Goal: Find specific page/section: Find specific page/section

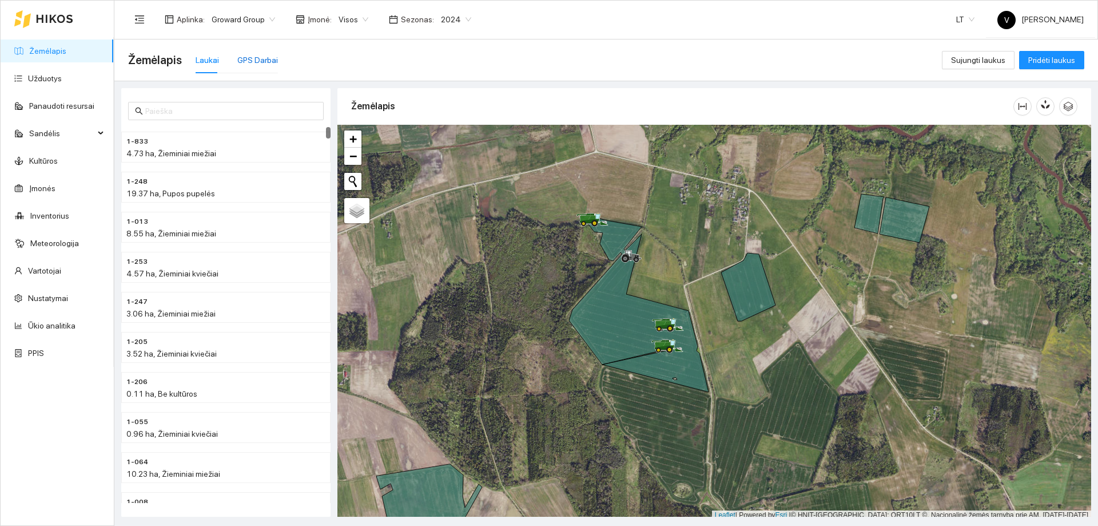
click at [252, 58] on div "GPS Darbai" at bounding box center [257, 60] width 41 height 13
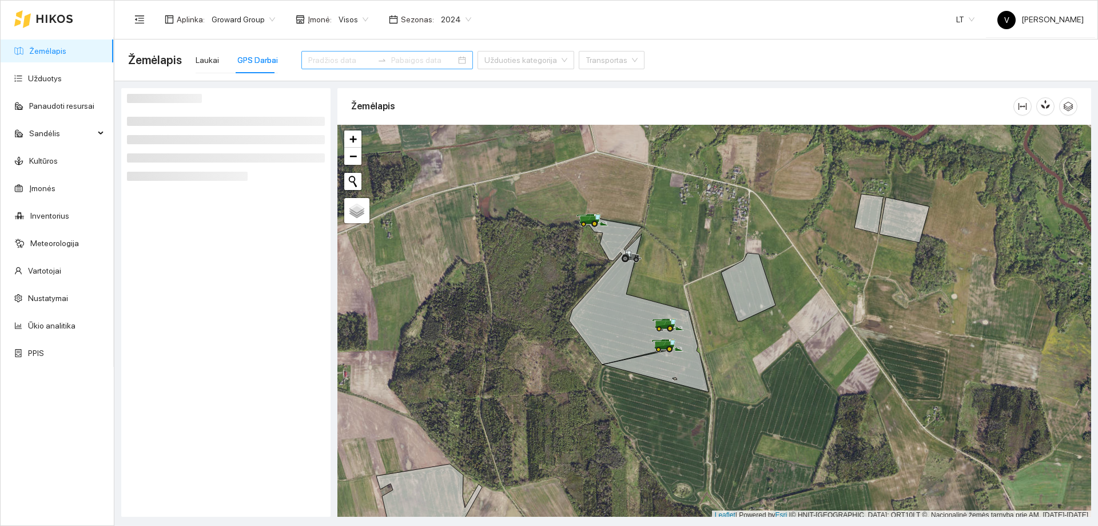
click at [442, 61] on div at bounding box center [387, 60] width 172 height 18
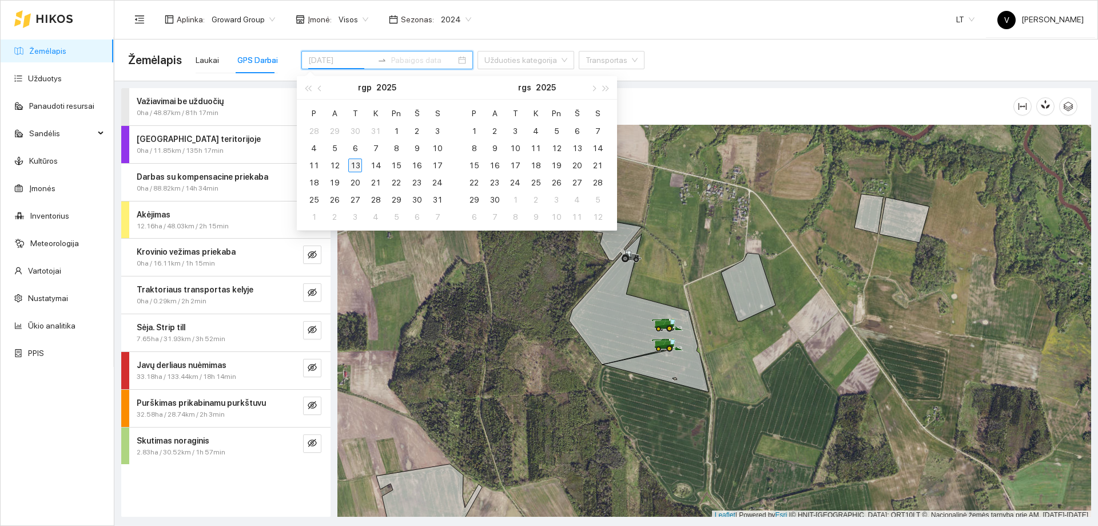
type input "[DATE]"
click at [354, 165] on div "13" at bounding box center [355, 165] width 14 height 14
type input "[DATE]"
click at [313, 368] on icon "eye-invisible" at bounding box center [313, 368] width 2 height 2
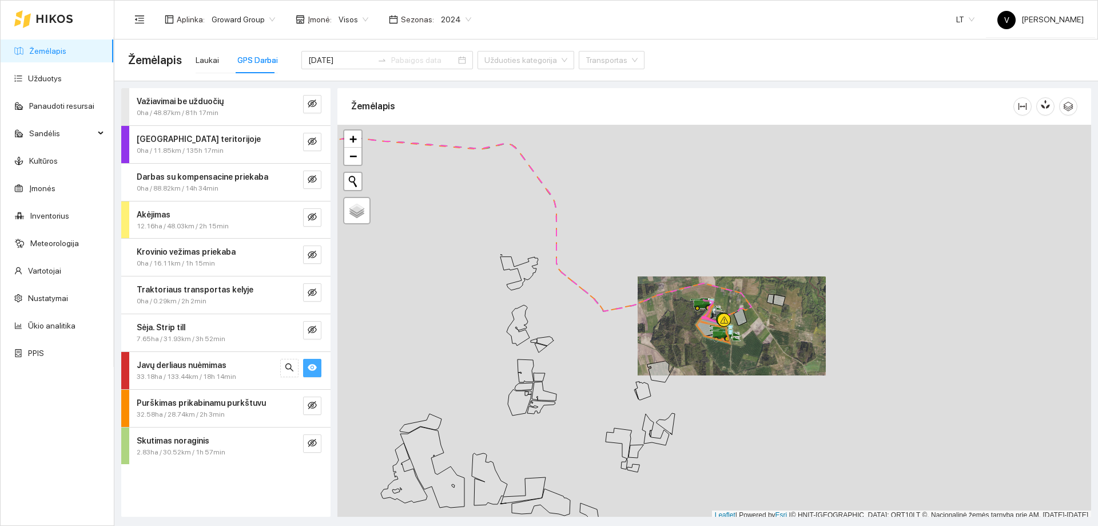
scroll to position [3, 0]
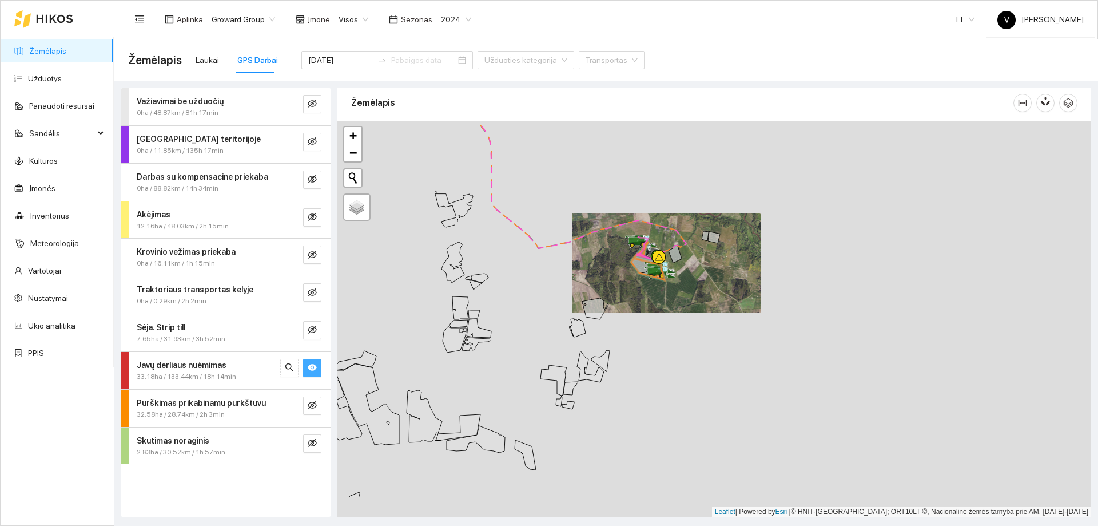
drag, startPoint x: 796, startPoint y: 341, endPoint x: 729, endPoint y: 280, distance: 89.9
click at [729, 280] on div at bounding box center [714, 318] width 754 height 395
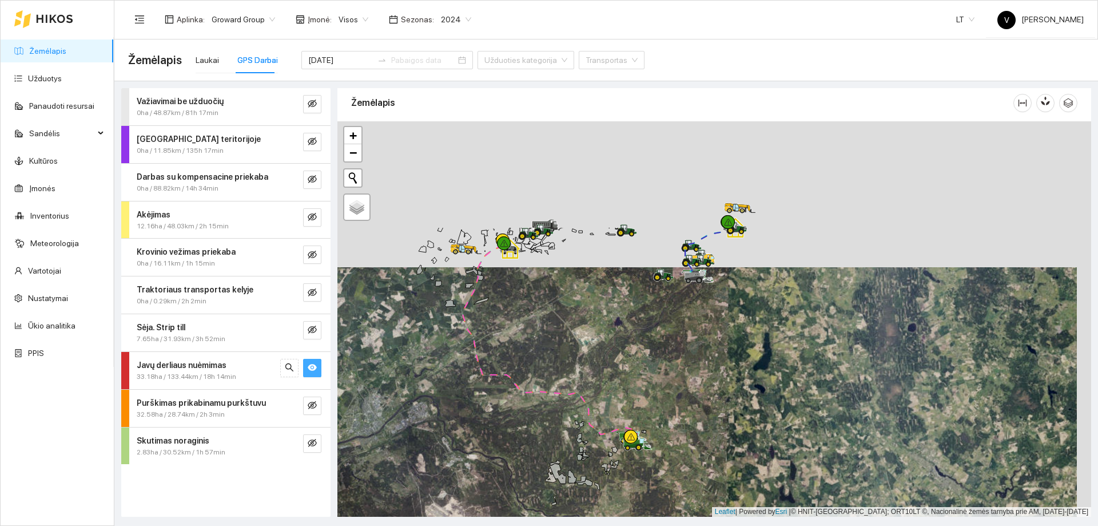
drag, startPoint x: 708, startPoint y: 230, endPoint x: 693, endPoint y: 376, distance: 146.6
click at [693, 376] on div at bounding box center [714, 318] width 754 height 395
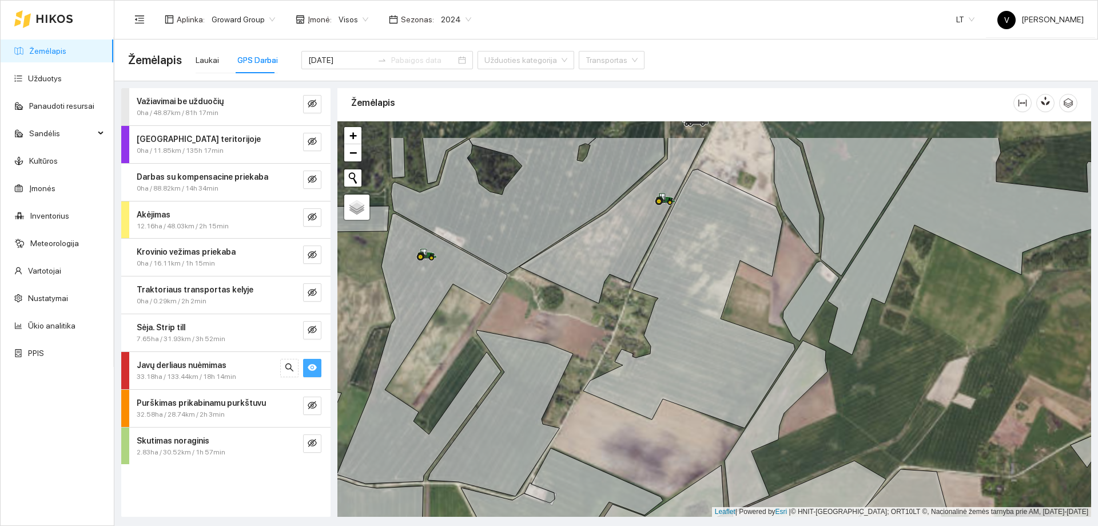
click at [582, 303] on icon at bounding box center [612, 220] width 186 height 166
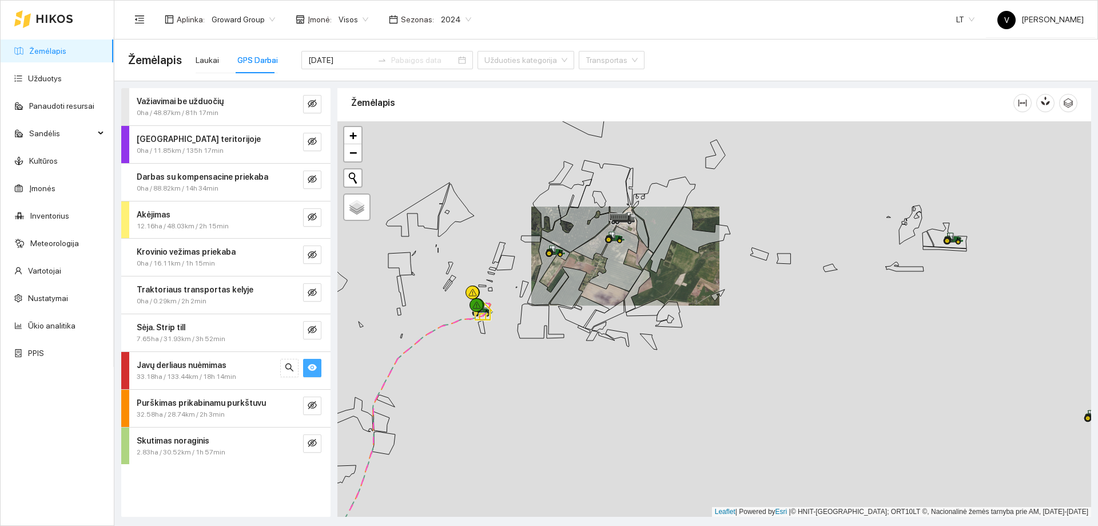
drag, startPoint x: 505, startPoint y: 280, endPoint x: 580, endPoint y: 236, distance: 86.9
click at [582, 236] on div at bounding box center [714, 318] width 754 height 395
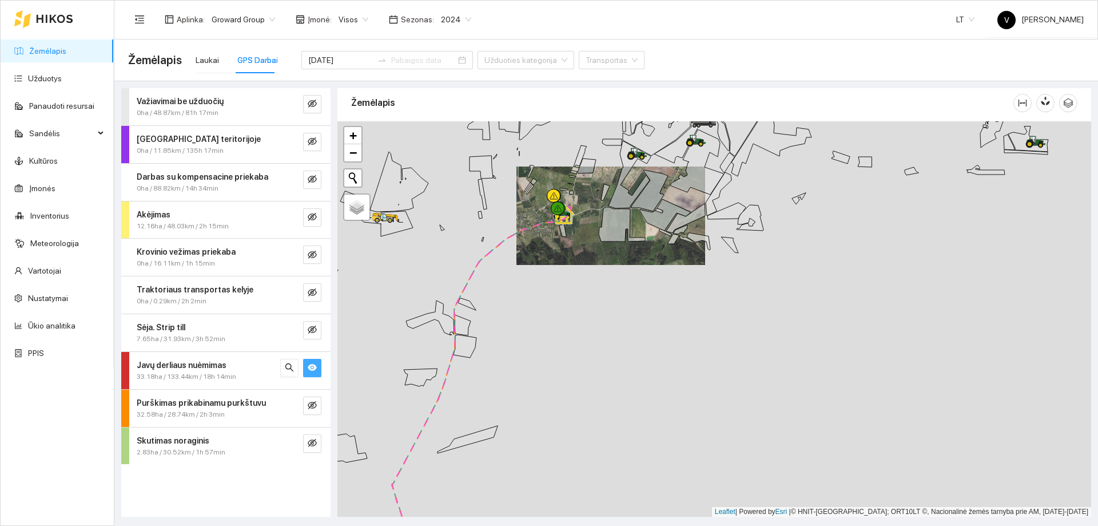
drag, startPoint x: 475, startPoint y: 271, endPoint x: 515, endPoint y: 246, distance: 47.5
click at [515, 246] on div at bounding box center [714, 318] width 754 height 395
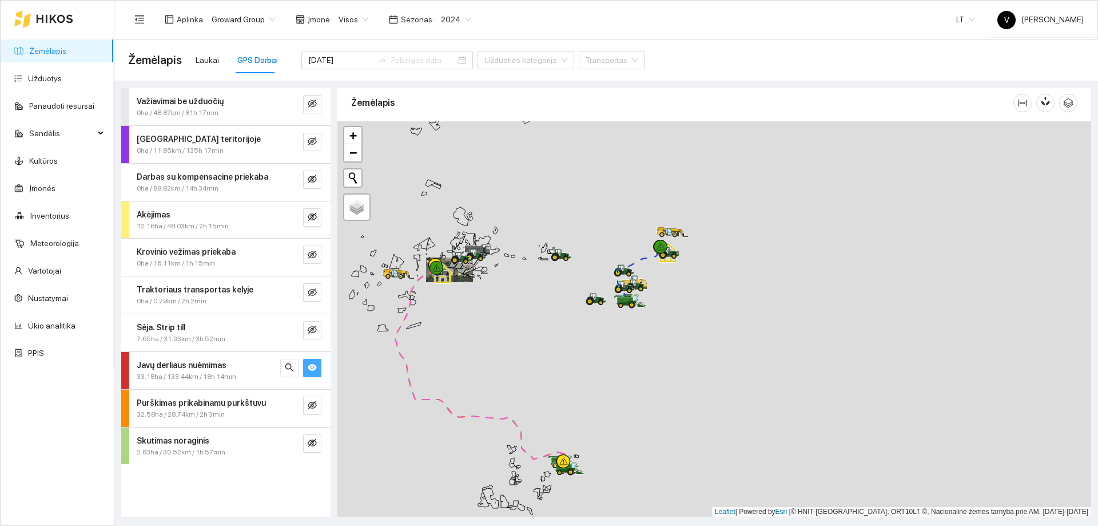
drag, startPoint x: 583, startPoint y: 281, endPoint x: 589, endPoint y: 281, distance: 6.3
click at [585, 281] on div at bounding box center [714, 318] width 754 height 395
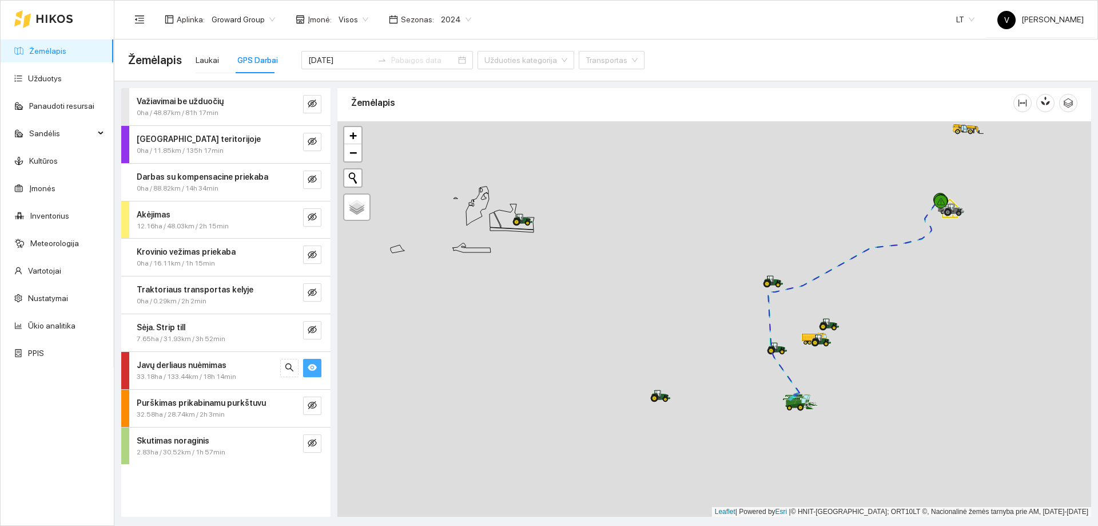
drag, startPoint x: 493, startPoint y: 232, endPoint x: 586, endPoint y: 266, distance: 99.2
click at [586, 266] on div at bounding box center [714, 318] width 754 height 395
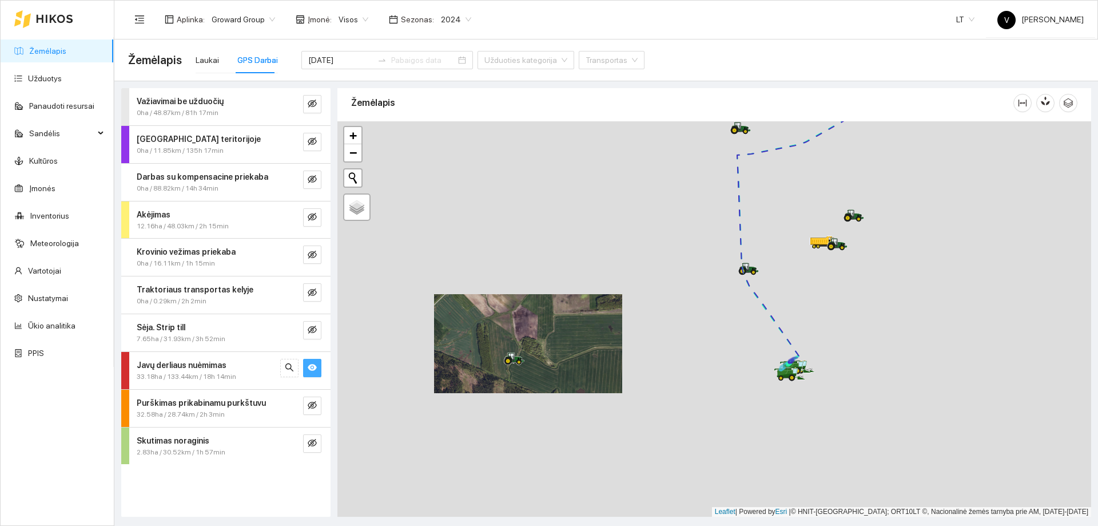
drag, startPoint x: 638, startPoint y: 357, endPoint x: 590, endPoint y: 340, distance: 51.6
click at [590, 340] on div at bounding box center [714, 318] width 754 height 395
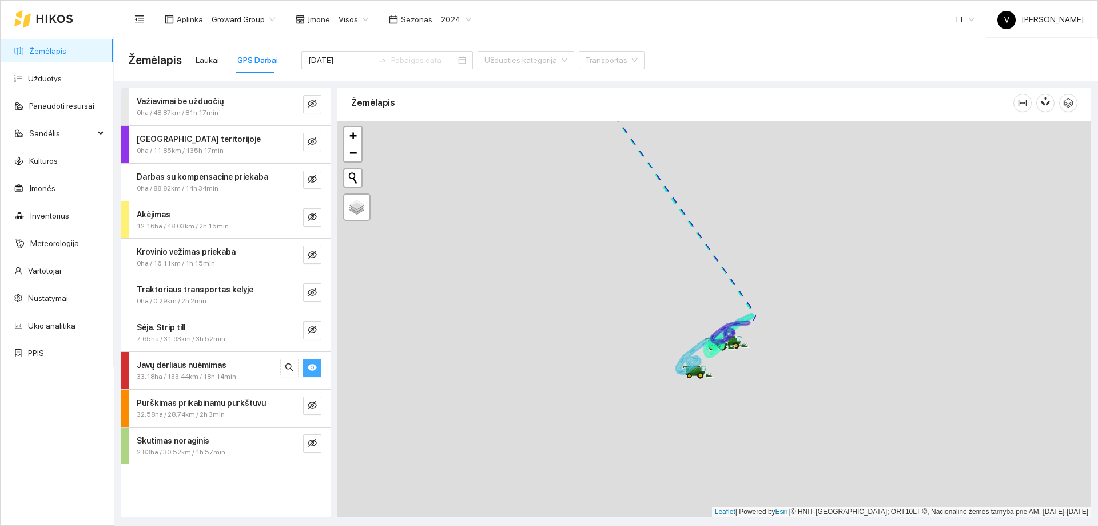
drag, startPoint x: 768, startPoint y: 259, endPoint x: 643, endPoint y: 428, distance: 210.1
click at [643, 428] on div at bounding box center [714, 318] width 754 height 395
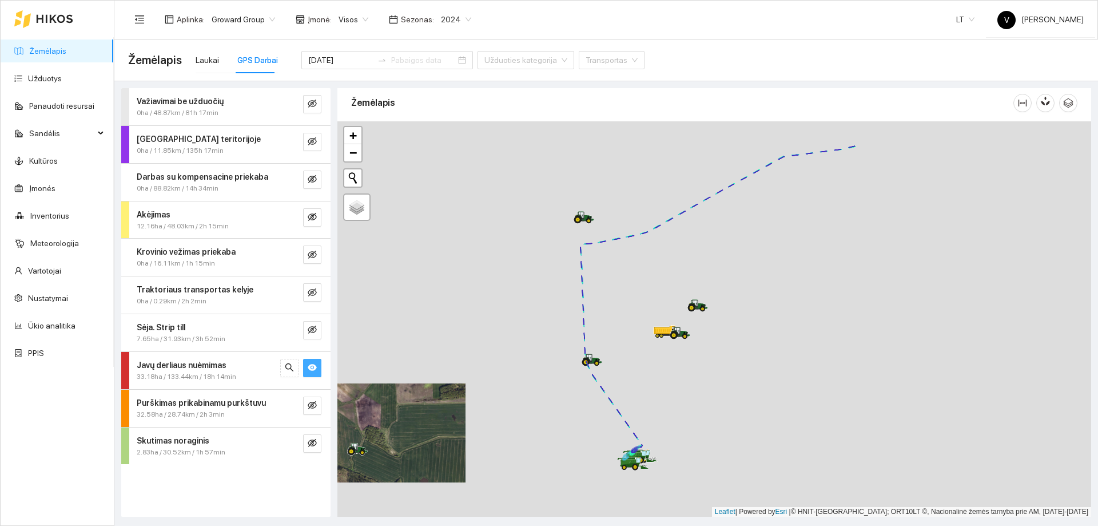
drag, startPoint x: 681, startPoint y: 307, endPoint x: 694, endPoint y: 304, distance: 13.4
click at [676, 333] on icon at bounding box center [674, 335] width 4 height 4
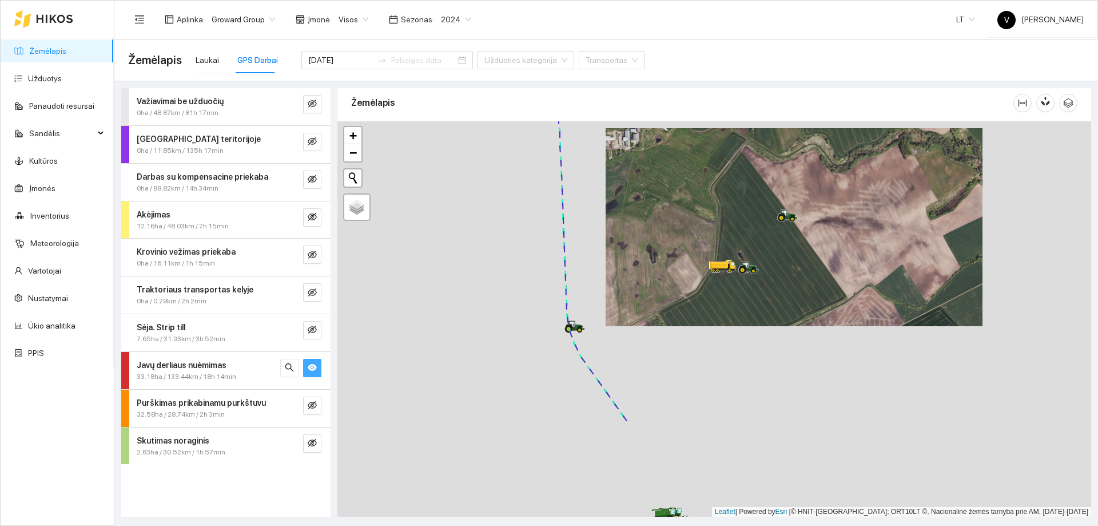
drag, startPoint x: 688, startPoint y: 339, endPoint x: 708, endPoint y: 315, distance: 30.9
click at [708, 316] on div at bounding box center [714, 318] width 754 height 395
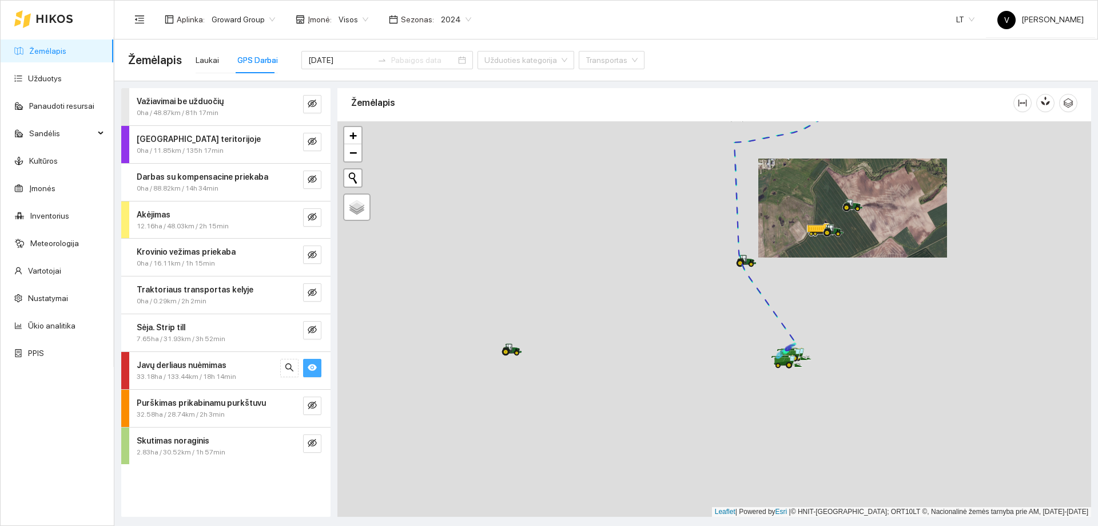
drag, startPoint x: 603, startPoint y: 358, endPoint x: 663, endPoint y: 322, distance: 69.5
click at [743, 294] on div at bounding box center [714, 318] width 754 height 395
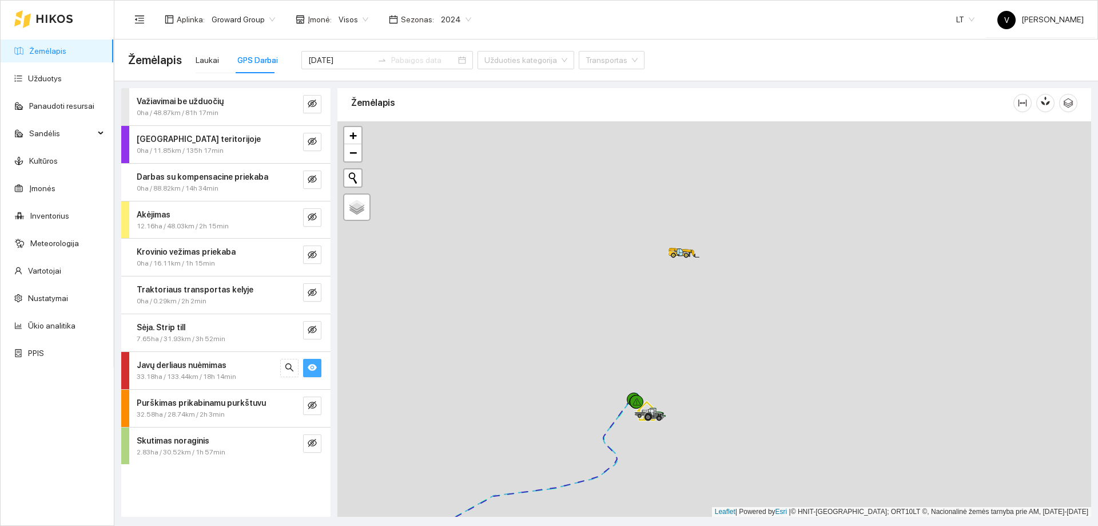
drag, startPoint x: 680, startPoint y: 369, endPoint x: 676, endPoint y: 376, distance: 7.8
click at [676, 386] on div at bounding box center [714, 318] width 754 height 395
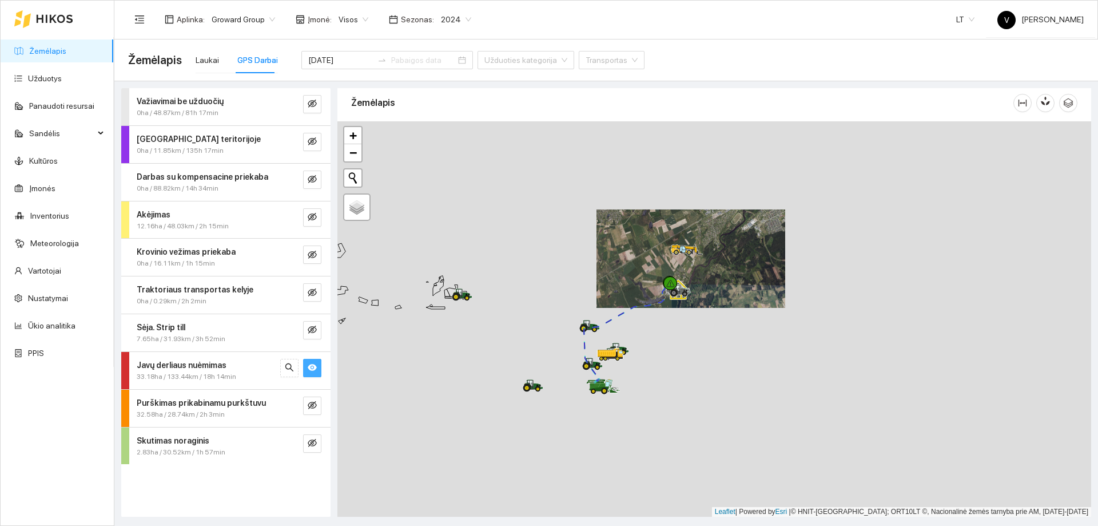
drag, startPoint x: 648, startPoint y: 391, endPoint x: 693, endPoint y: 225, distance: 171.8
click at [693, 225] on div at bounding box center [714, 318] width 754 height 395
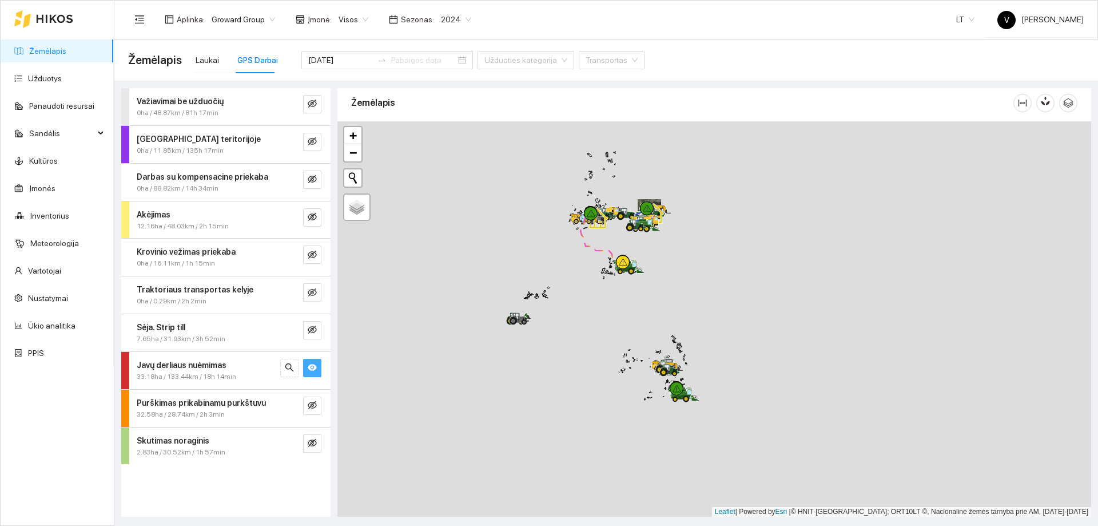
drag, startPoint x: 652, startPoint y: 428, endPoint x: 650, endPoint y: 264, distance: 164.2
click at [650, 259] on div at bounding box center [714, 318] width 754 height 395
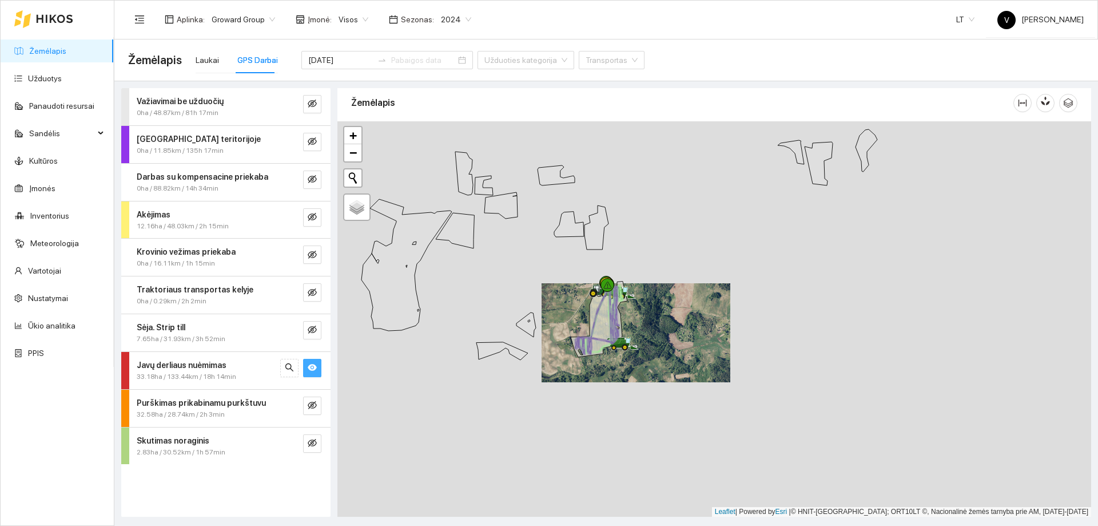
drag, startPoint x: 583, startPoint y: 297, endPoint x: 570, endPoint y: 340, distance: 44.3
click at [570, 340] on div at bounding box center [714, 318] width 754 height 395
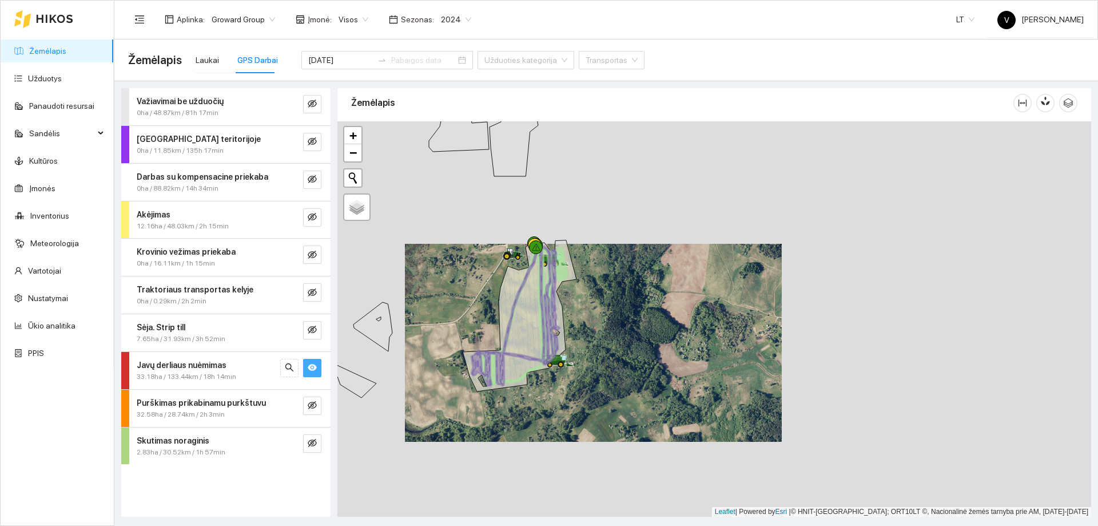
drag, startPoint x: 550, startPoint y: 341, endPoint x: 559, endPoint y: 308, distance: 33.9
click at [559, 308] on icon at bounding box center [520, 315] width 114 height 151
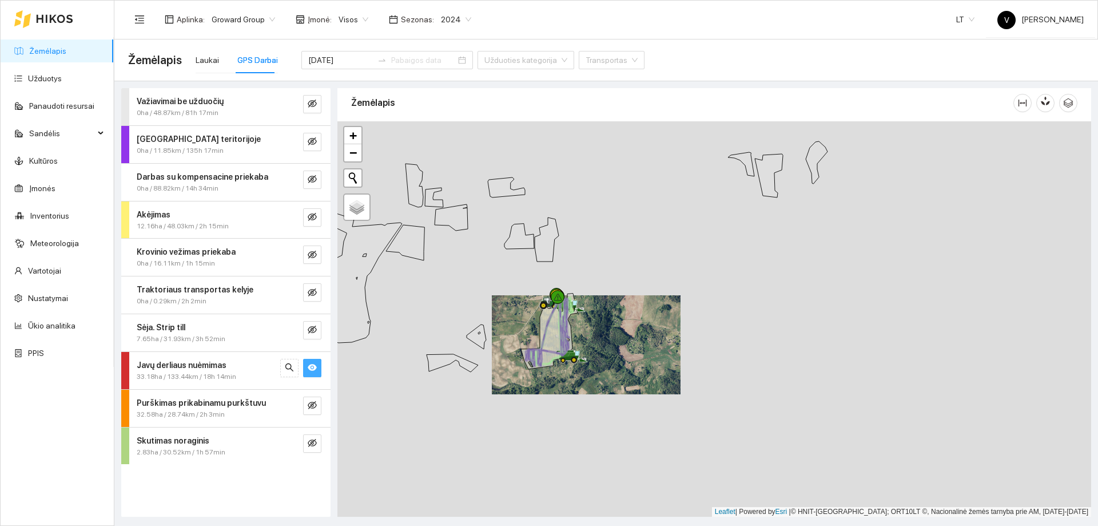
drag, startPoint x: 490, startPoint y: 308, endPoint x: 551, endPoint y: 333, distance: 66.7
click at [551, 333] on div at bounding box center [714, 318] width 754 height 395
